Goal: Information Seeking & Learning: Find specific fact

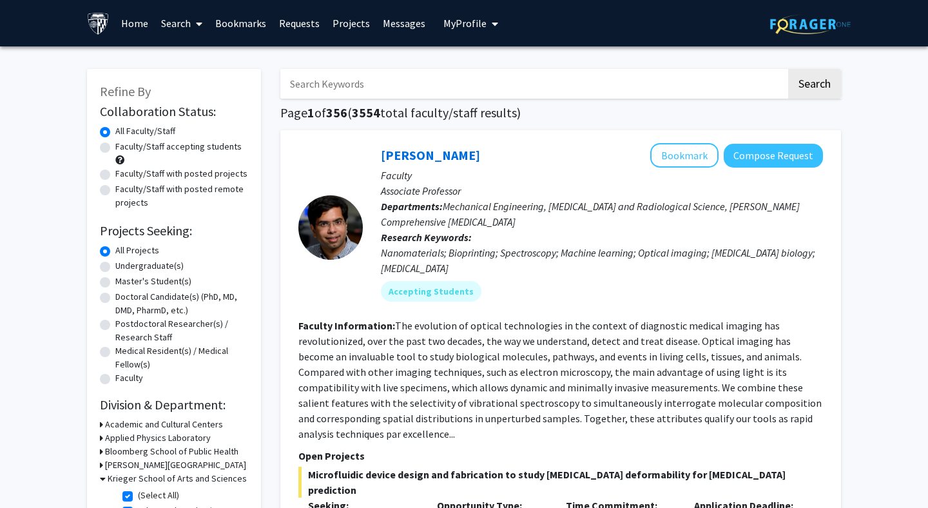
click at [651, 88] on input "Search Keywords" at bounding box center [533, 84] width 506 height 30
type input "[PERSON_NAME]"
click at [789, 69] on button "Search" at bounding box center [815, 84] width 53 height 30
checkbox input "false"
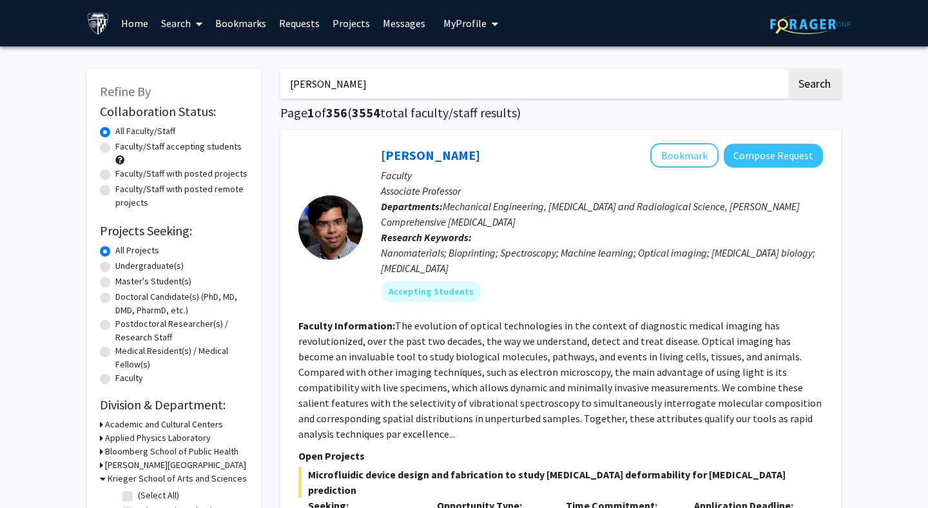
checkbox input "false"
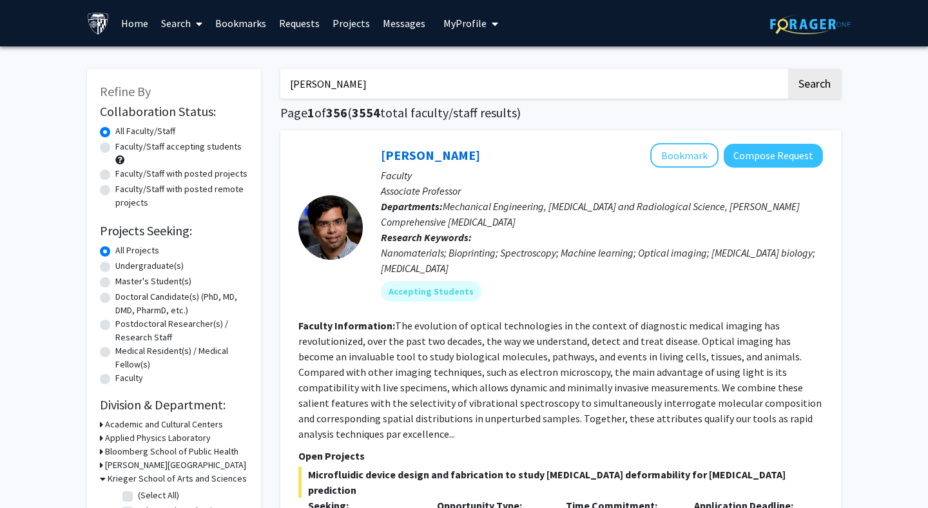
checkbox input "false"
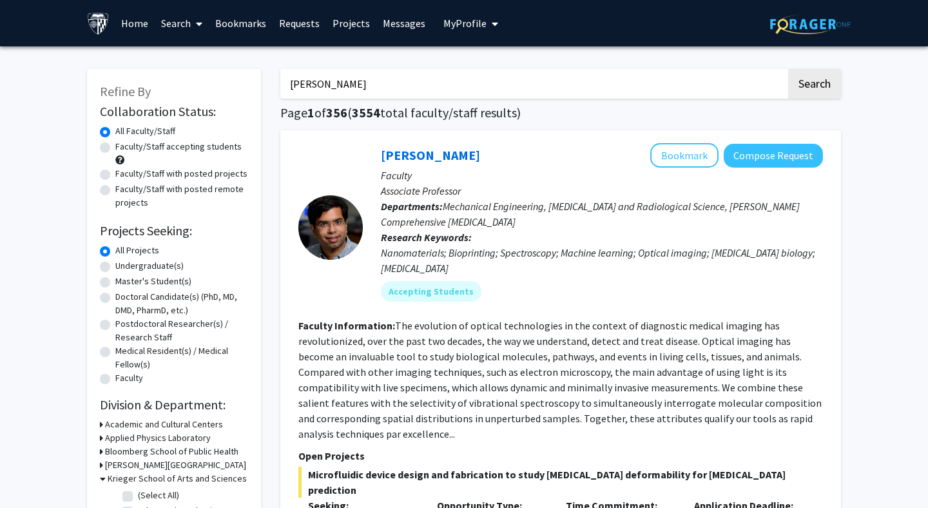
checkbox input "false"
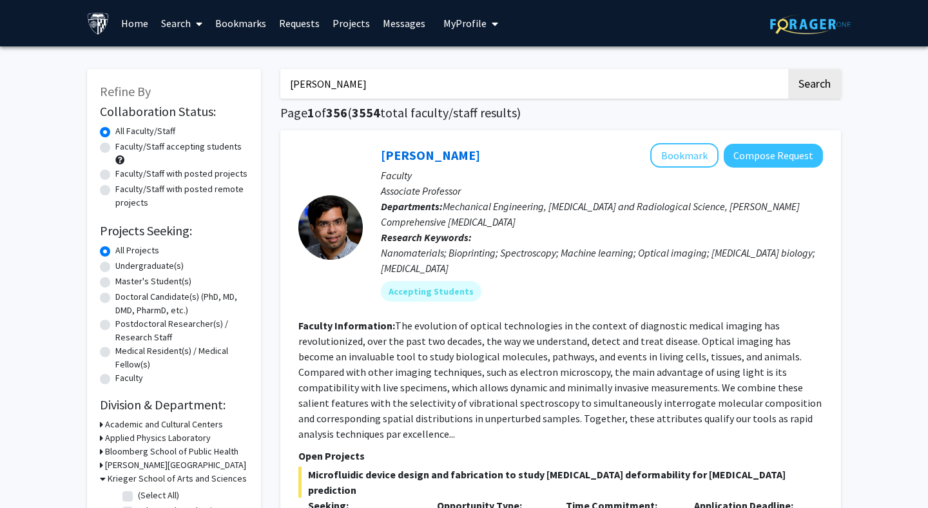
checkbox input "false"
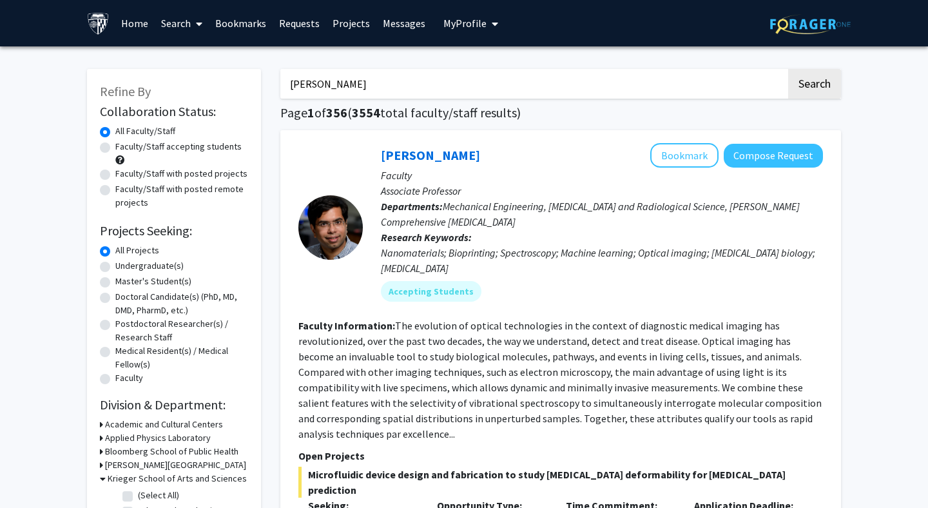
checkbox input "false"
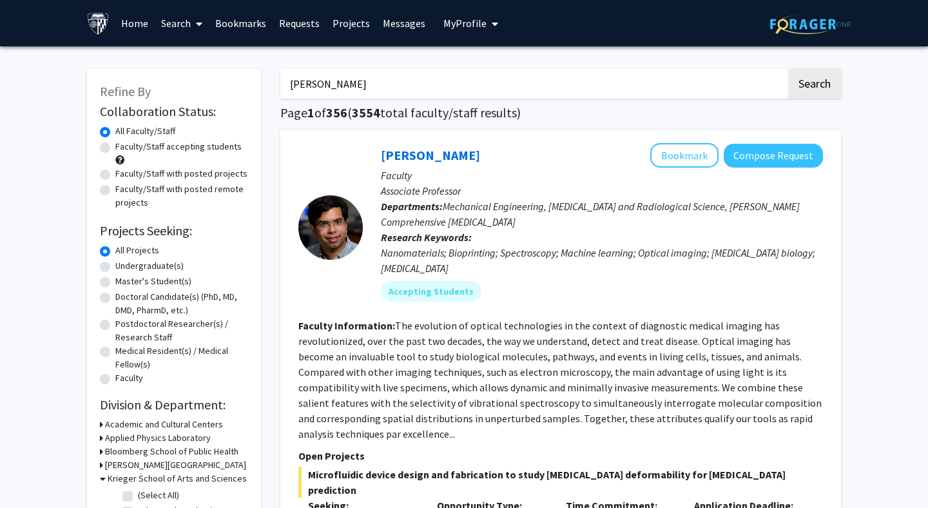
checkbox input "false"
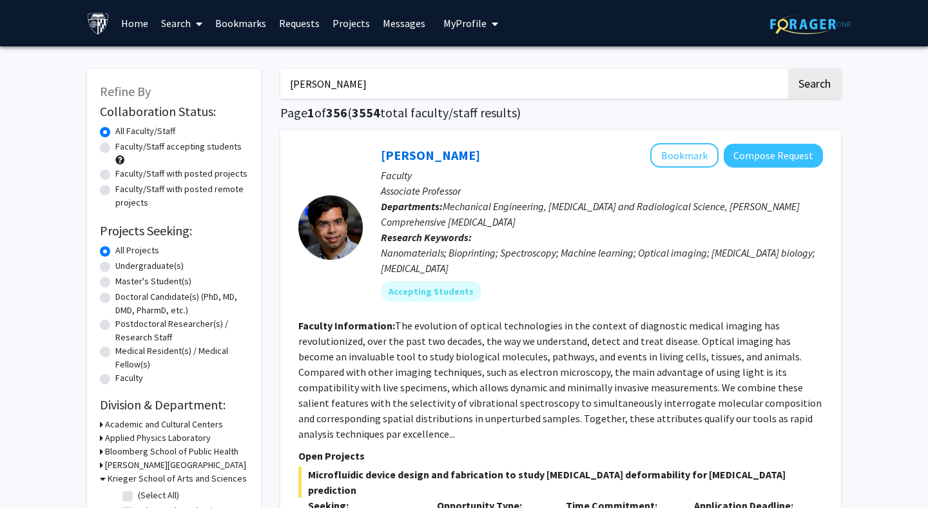
checkbox input "false"
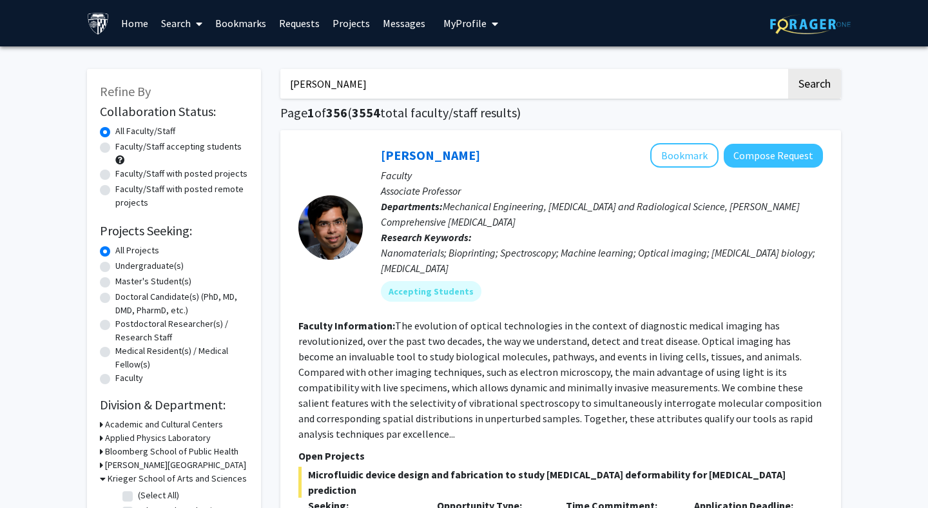
checkbox input "false"
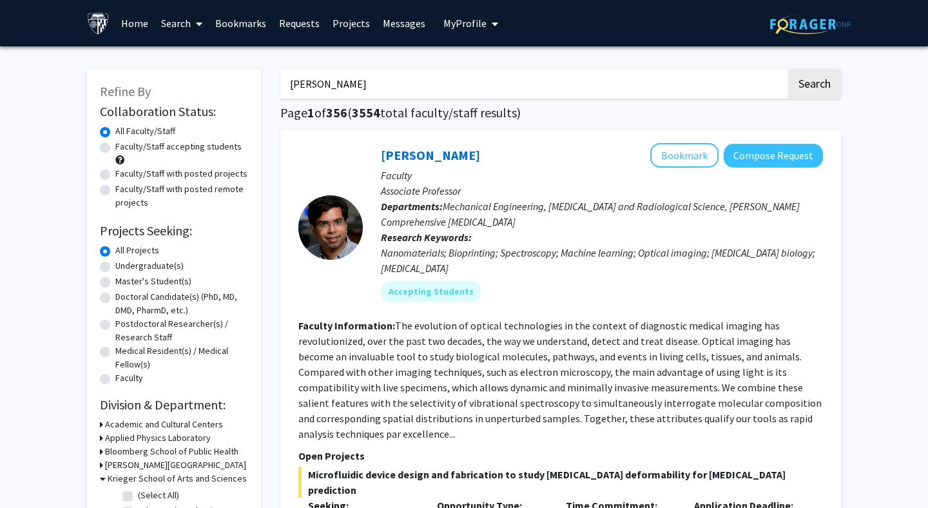
checkbox input "false"
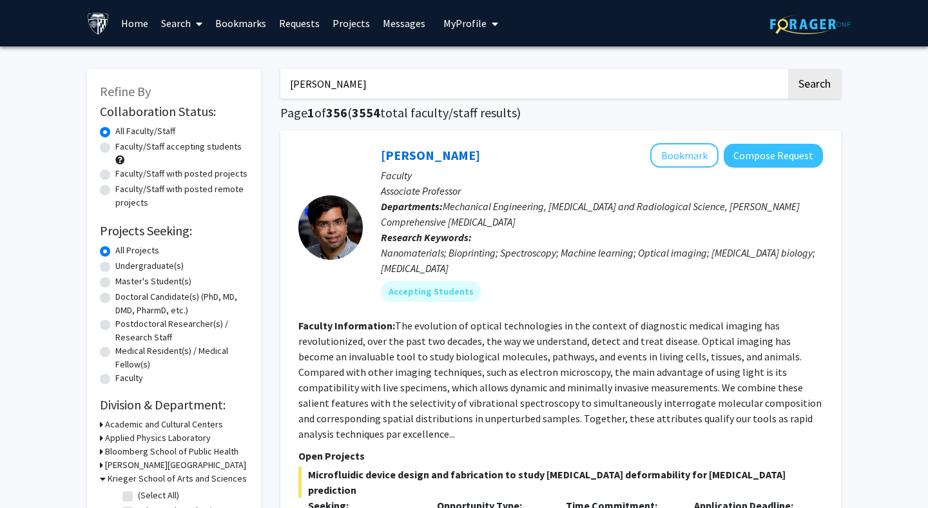
checkbox input "false"
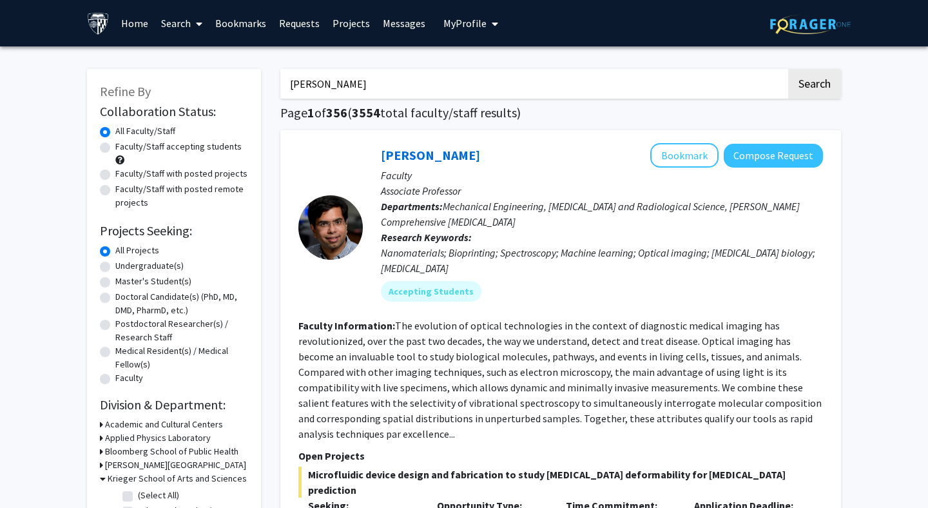
checkbox input "false"
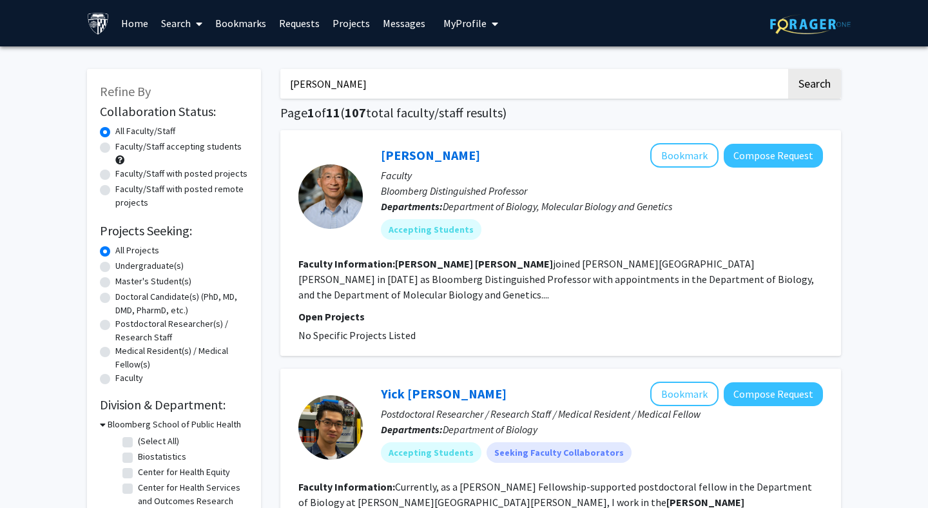
click at [714, 272] on section "Faculty Information: [PERSON_NAME] joined [PERSON_NAME][GEOGRAPHIC_DATA][PERSON…" at bounding box center [561, 279] width 525 height 46
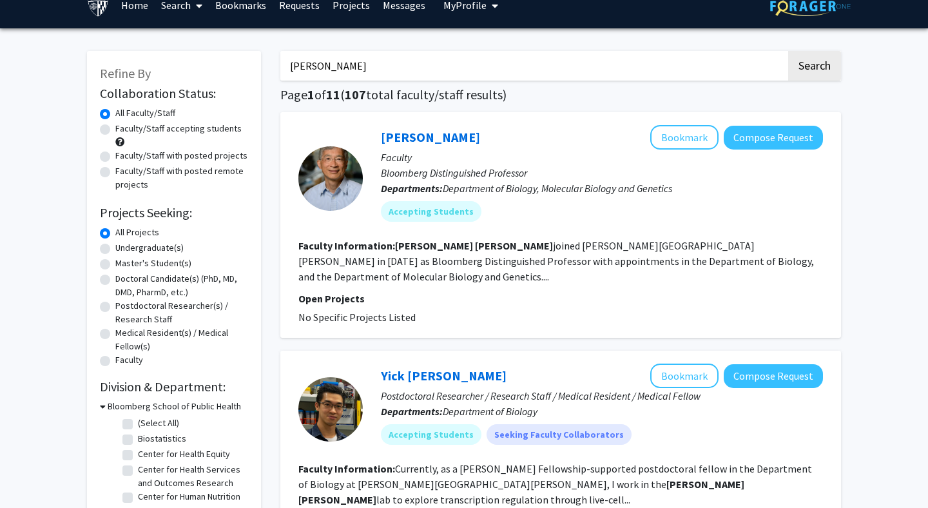
scroll to position [8, 0]
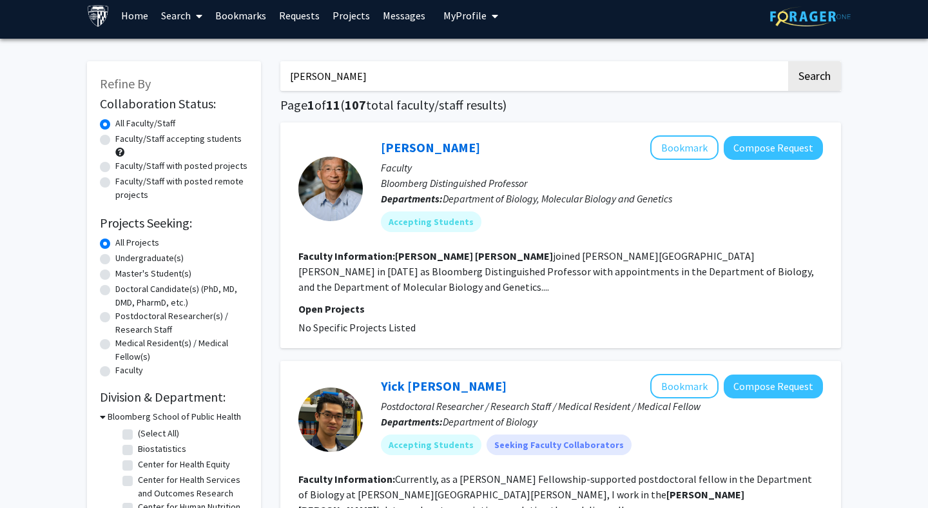
click at [115, 256] on label "Undergraduate(s)" at bounding box center [149, 258] width 68 height 14
click at [115, 256] on input "Undergraduate(s)" at bounding box center [119, 255] width 8 height 8
radio input "true"
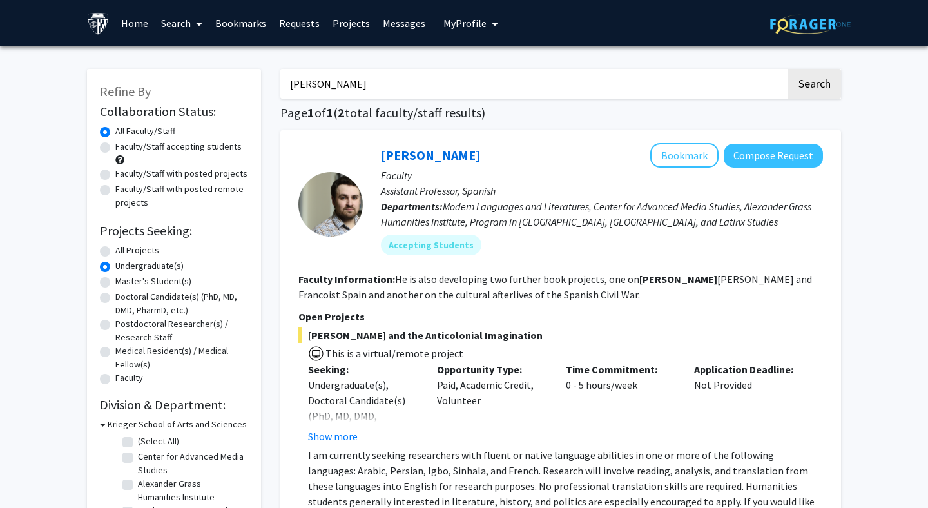
click at [115, 251] on label "All Projects" at bounding box center [137, 251] width 44 height 14
click at [115, 251] on input "All Projects" at bounding box center [119, 248] width 8 height 8
radio input "true"
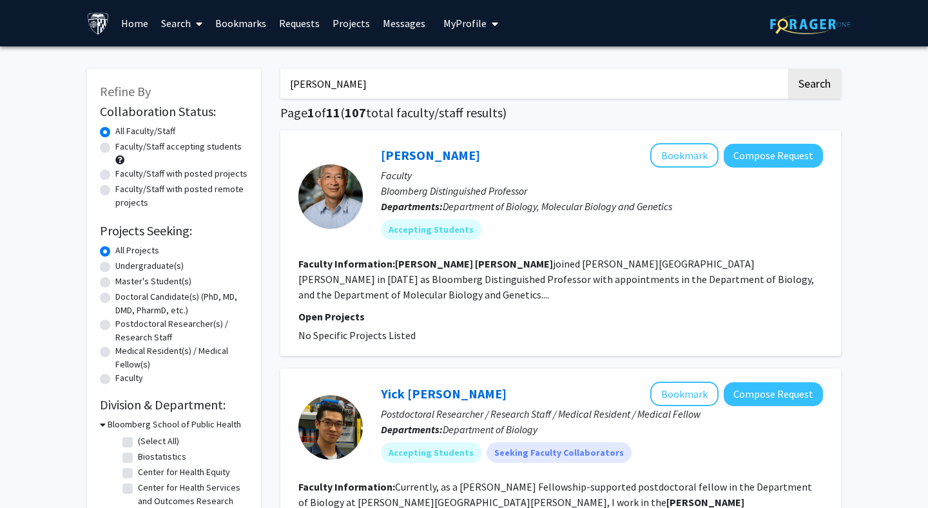
click at [115, 145] on label "Faculty/Staff accepting students" at bounding box center [178, 147] width 126 height 14
click at [115, 145] on input "Faculty/Staff accepting students" at bounding box center [119, 144] width 8 height 8
radio input "true"
click at [427, 87] on input "[PERSON_NAME]" at bounding box center [533, 84] width 506 height 30
click at [507, 107] on h1 "Page 1 of 3 ( 25 total faculty/staff results)" at bounding box center [560, 112] width 561 height 15
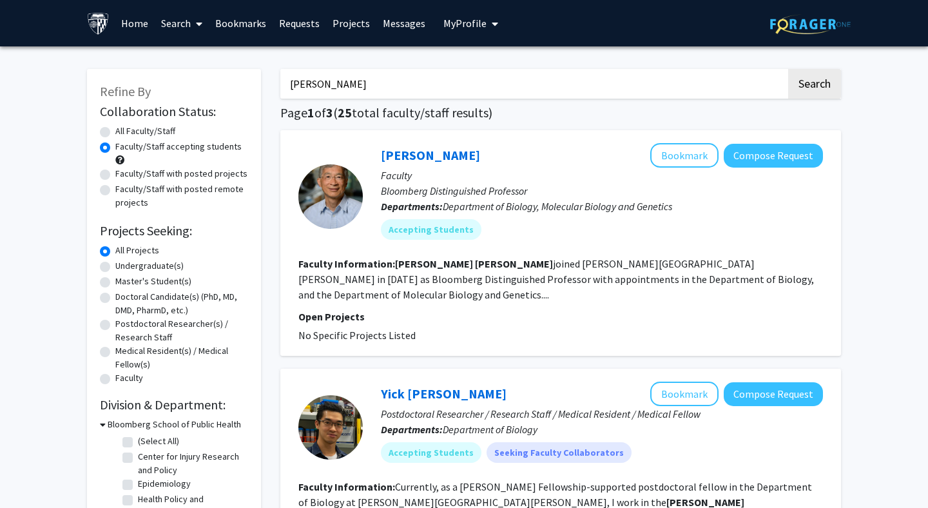
click at [424, 81] on input "[PERSON_NAME]" at bounding box center [533, 84] width 506 height 30
type input "c"
click at [789, 69] on button "Search" at bounding box center [815, 84] width 53 height 30
radio input "true"
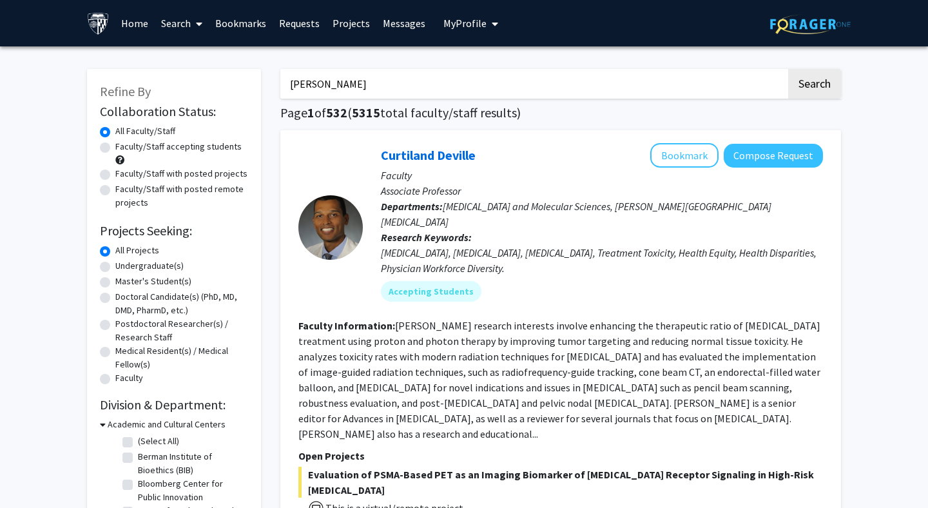
type input "[PERSON_NAME]"
click at [789, 69] on button "Search" at bounding box center [815, 84] width 53 height 30
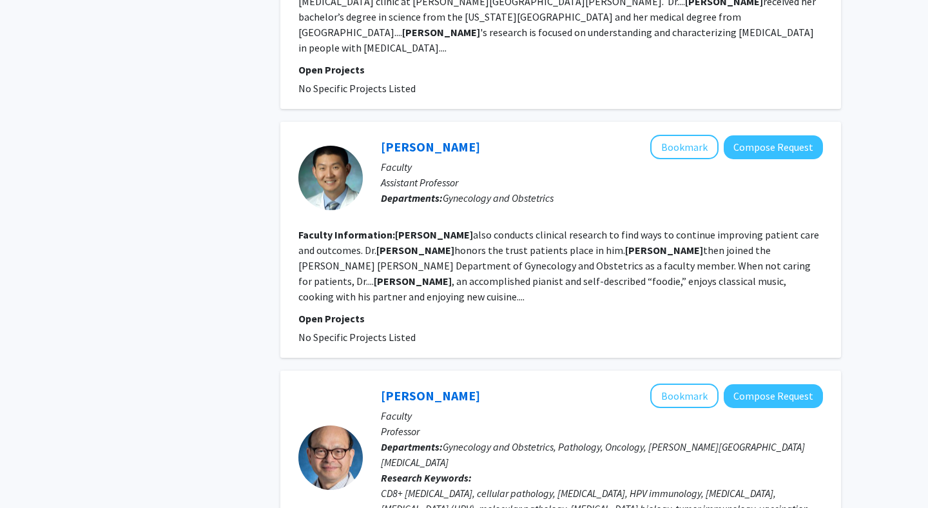
scroll to position [756, 0]
